Goal: Task Accomplishment & Management: Complete application form

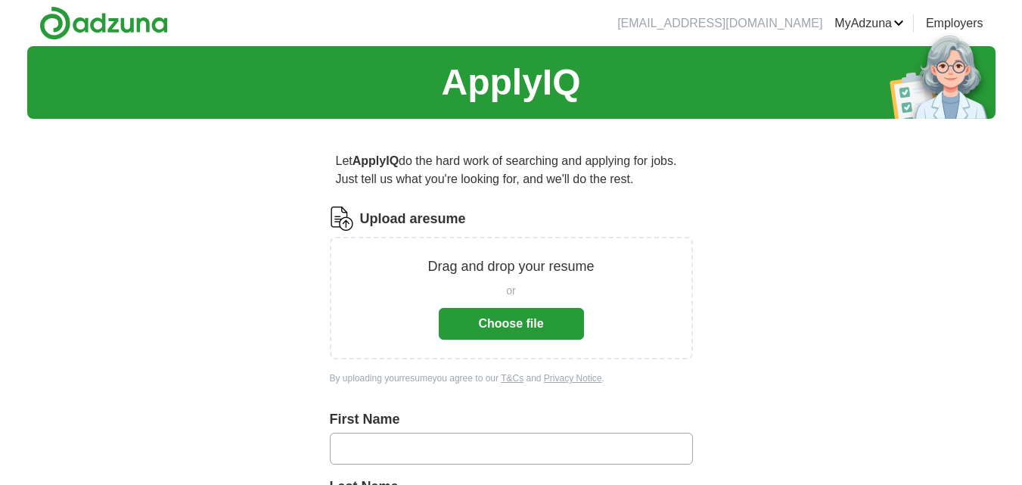
click at [512, 320] on button "Choose file" at bounding box center [511, 324] width 145 height 32
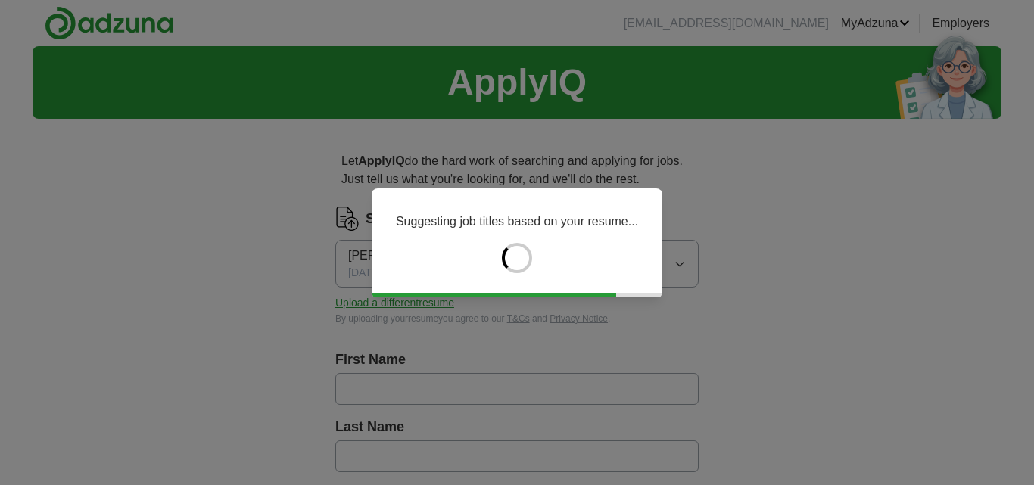
type input "********"
type input "*******"
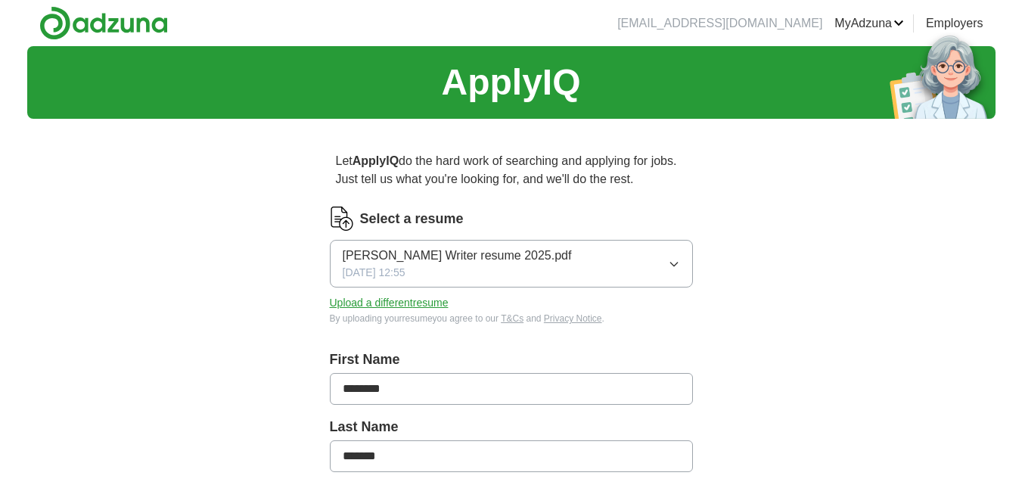
click at [241, 322] on div "ApplyIQ Let ApplyIQ do the hard work of searching and applying for jobs. Just t…" at bounding box center [511, 494] width 969 height 896
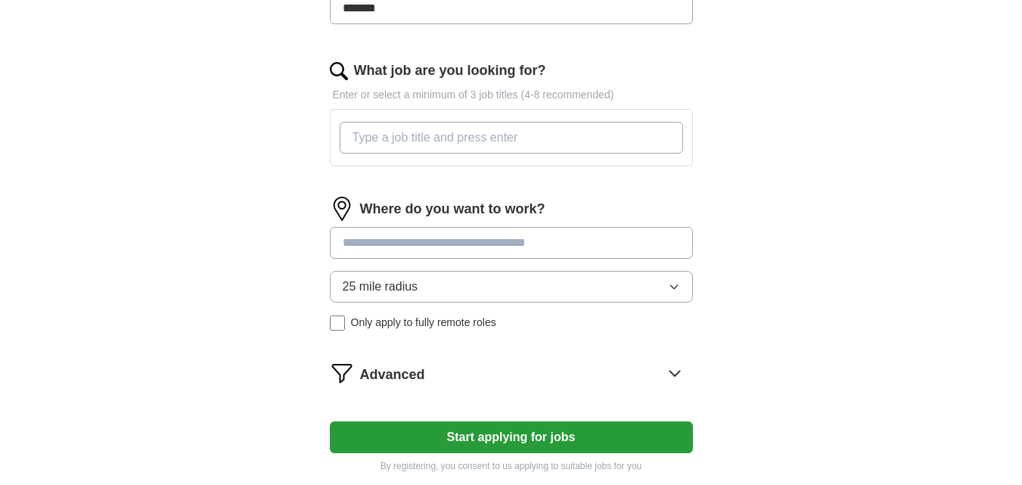
scroll to position [454, 0]
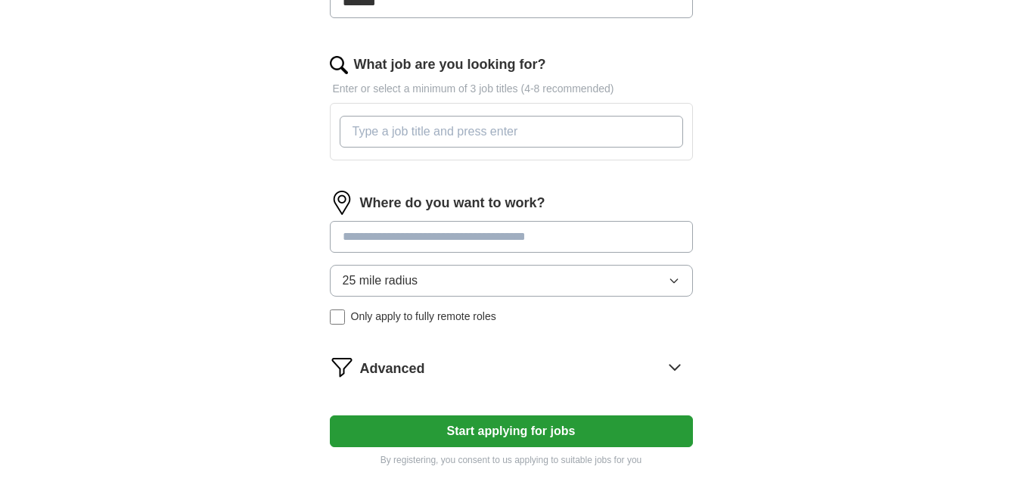
click at [454, 131] on input "What job are you looking for?" at bounding box center [512, 132] width 344 height 32
type input "t"
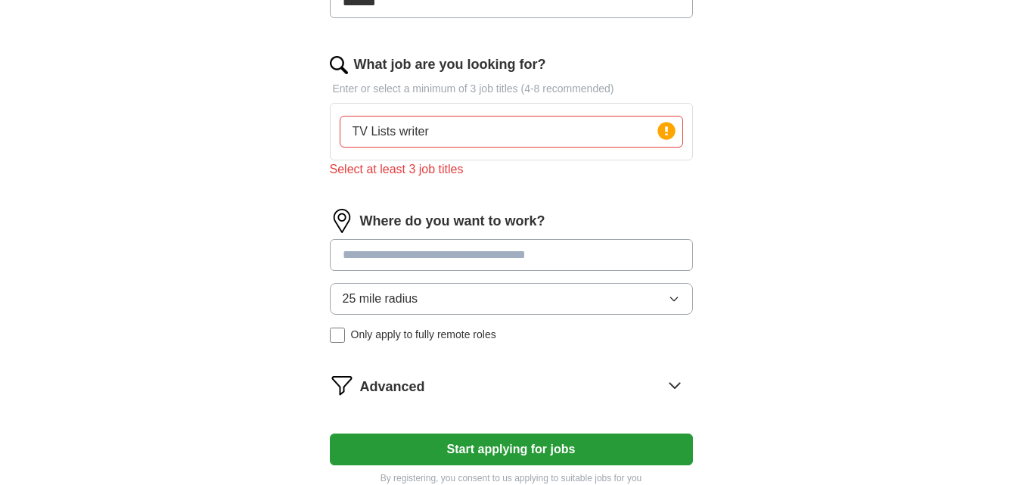
click at [472, 239] on input at bounding box center [511, 255] width 363 height 32
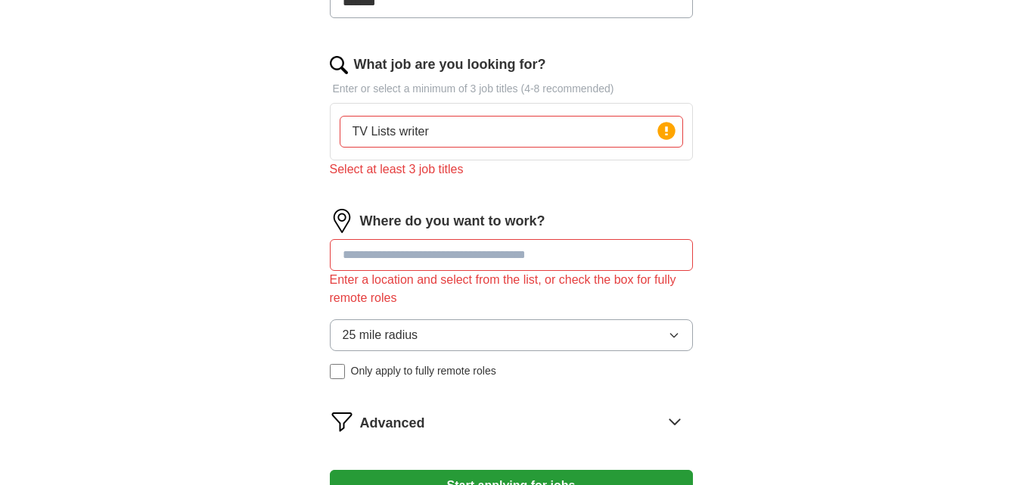
click at [468, 135] on input "TV Lists writer" at bounding box center [512, 132] width 344 height 32
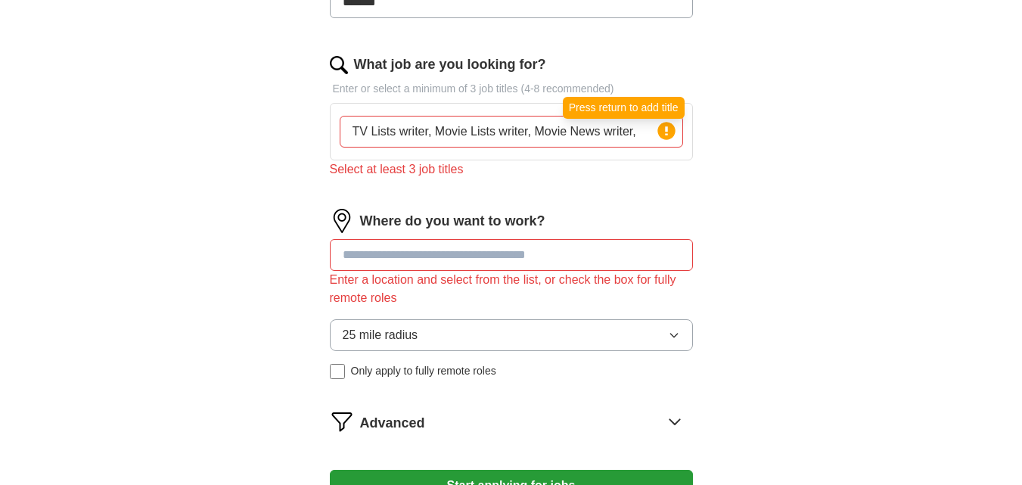
click at [671, 132] on circle at bounding box center [666, 130] width 17 height 17
click at [647, 131] on input "TV Lists writer, Movie Lists writer, Movie News writer," at bounding box center [512, 132] width 344 height 32
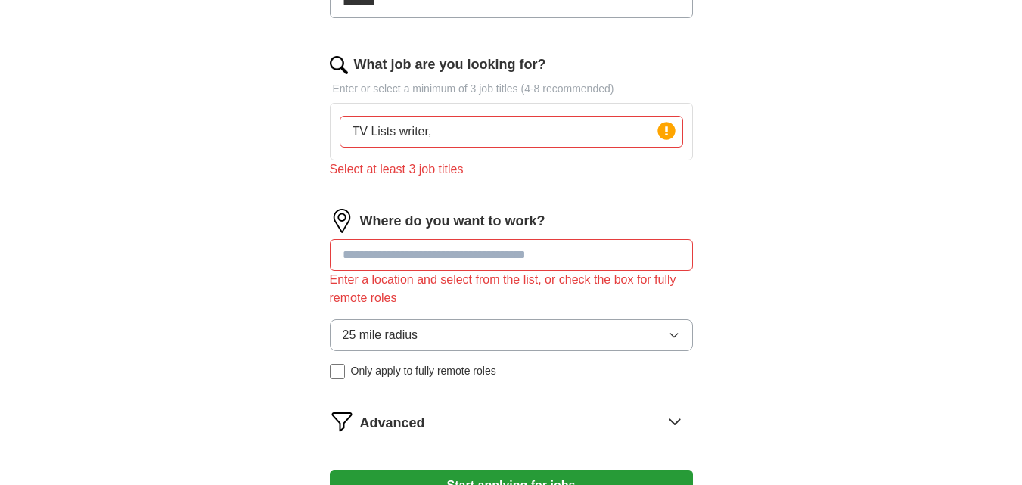
type input "TV Lists writer"
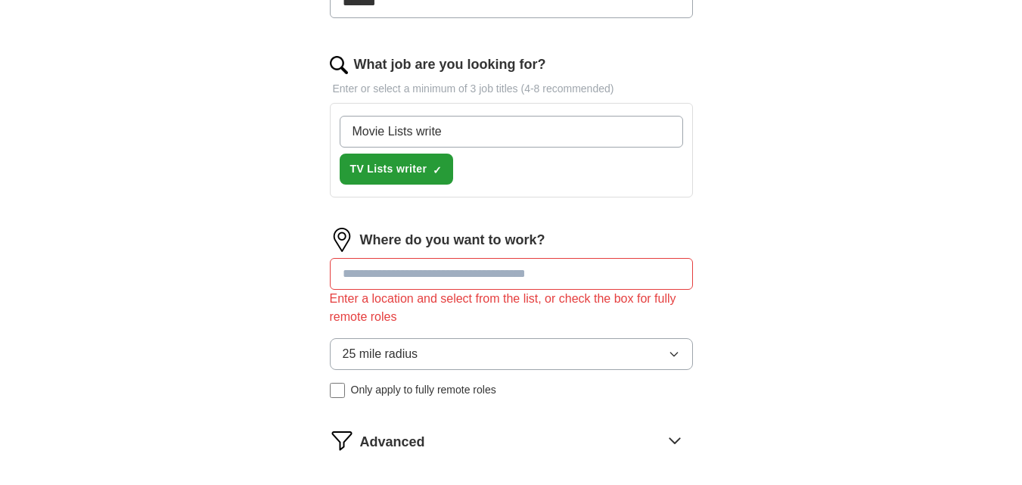
type input "Movie Lists writer"
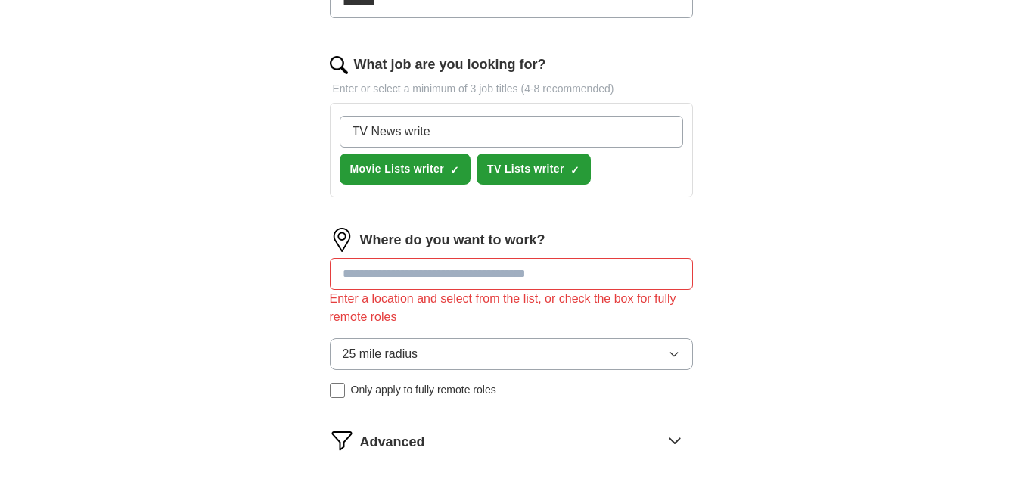
type input "TV News writer"
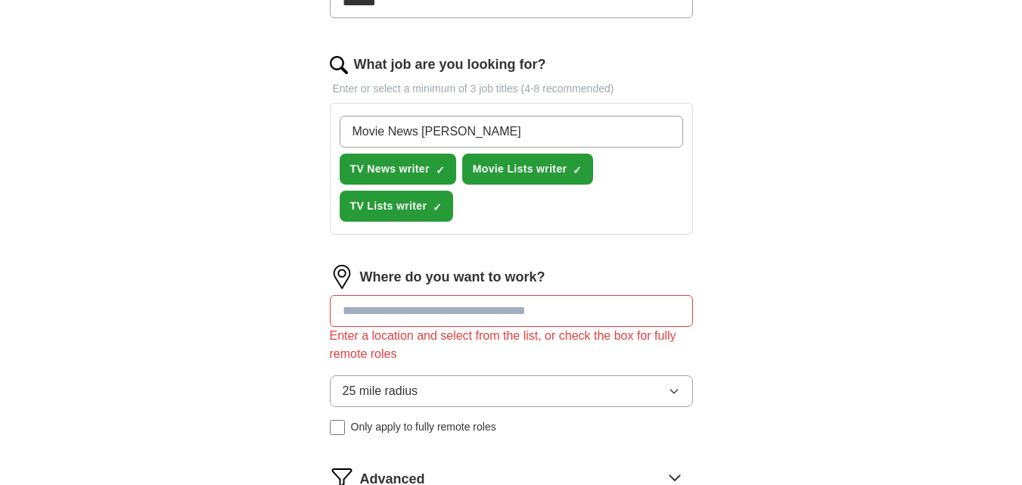
type input "Movie News writer"
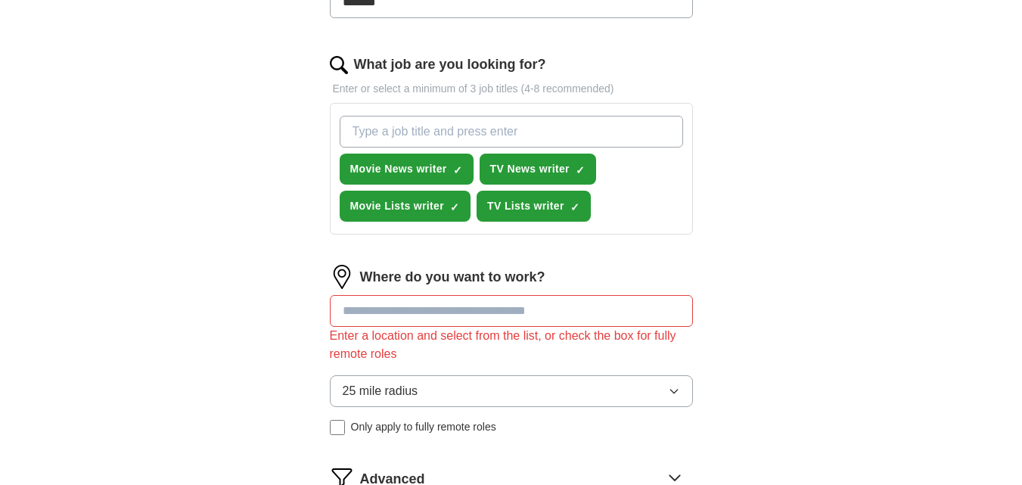
click at [524, 311] on input at bounding box center [511, 311] width 363 height 32
type input "******"
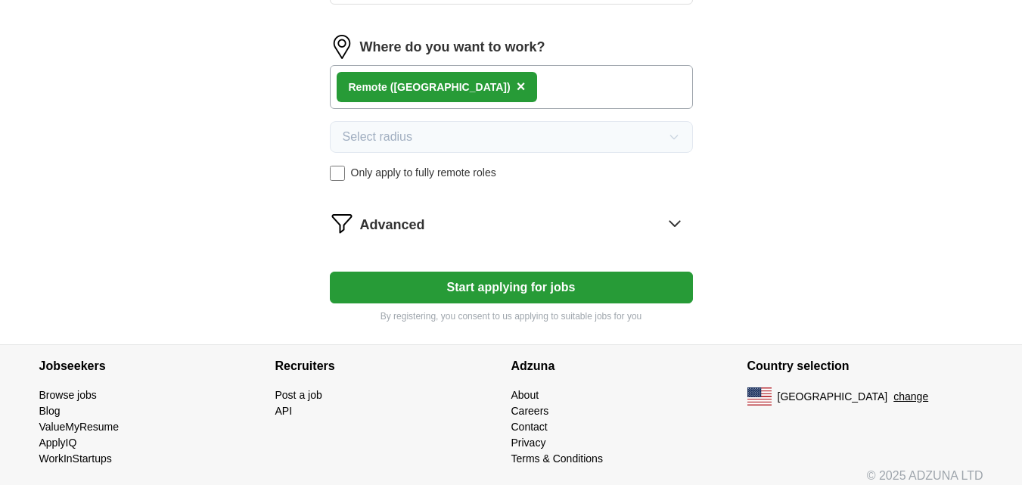
scroll to position [696, 0]
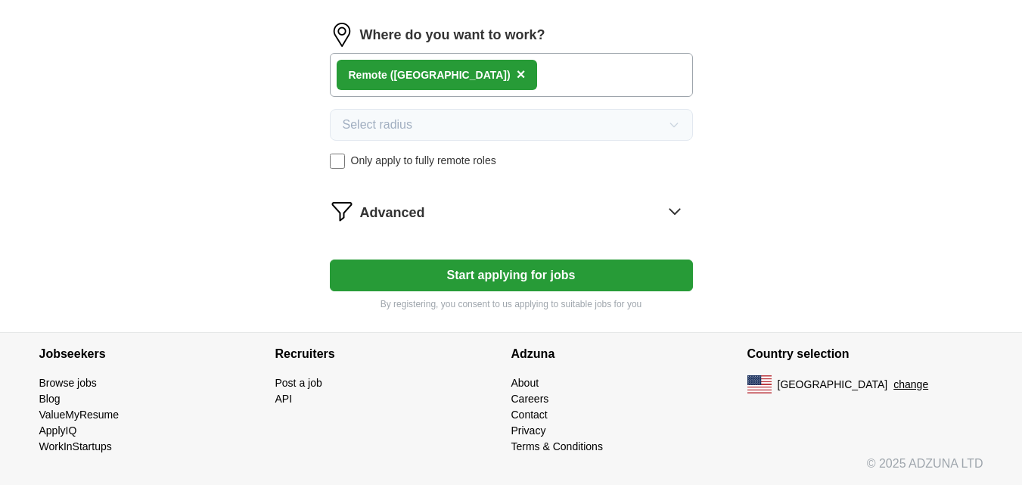
click at [618, 278] on button "Start applying for jobs" at bounding box center [511, 276] width 363 height 32
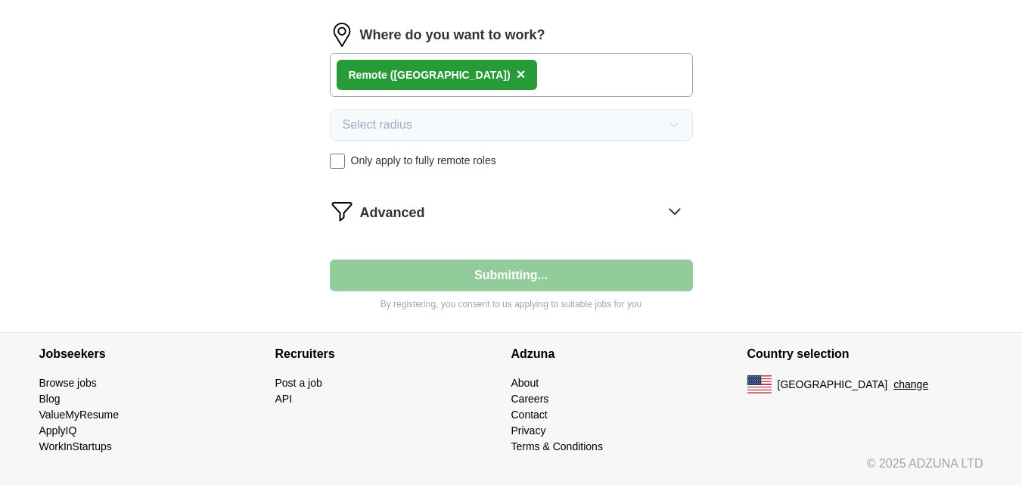
select select "**"
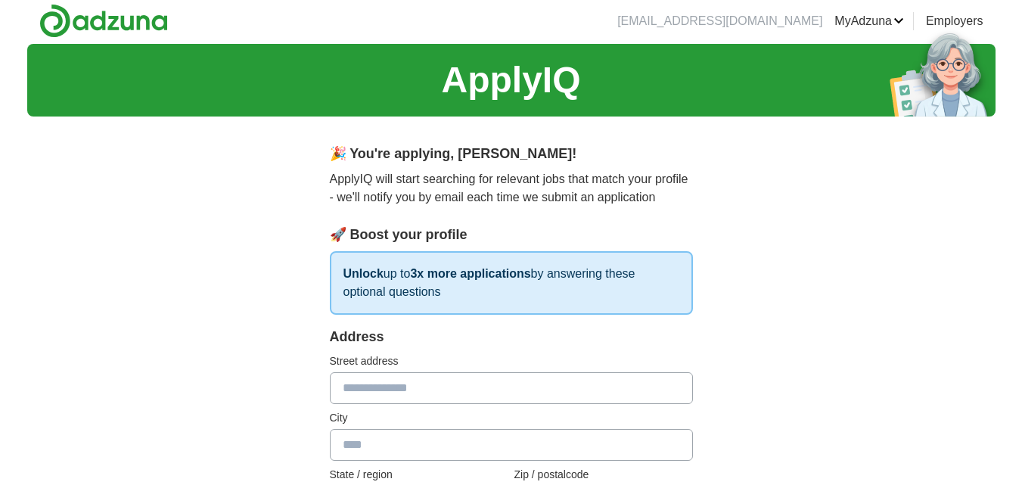
scroll to position [0, 0]
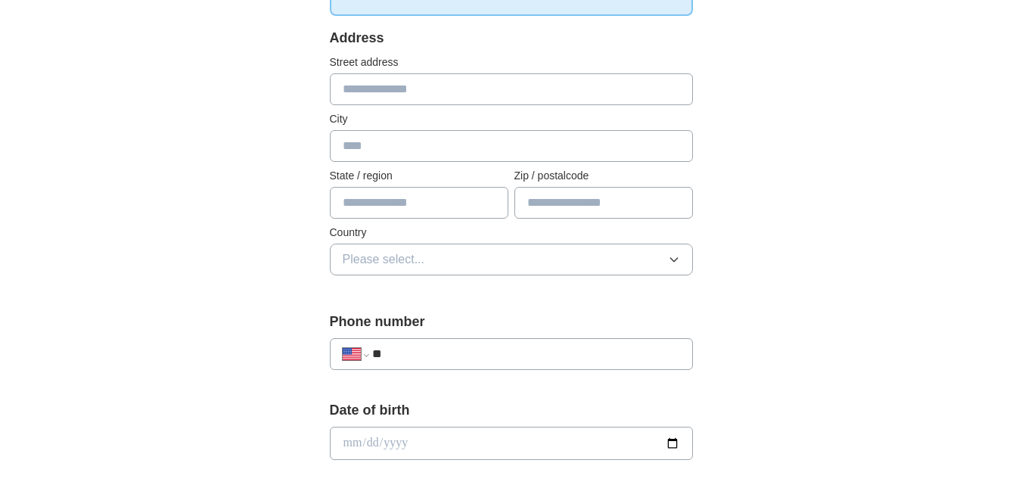
scroll to position [303, 0]
